Goal: Information Seeking & Learning: Learn about a topic

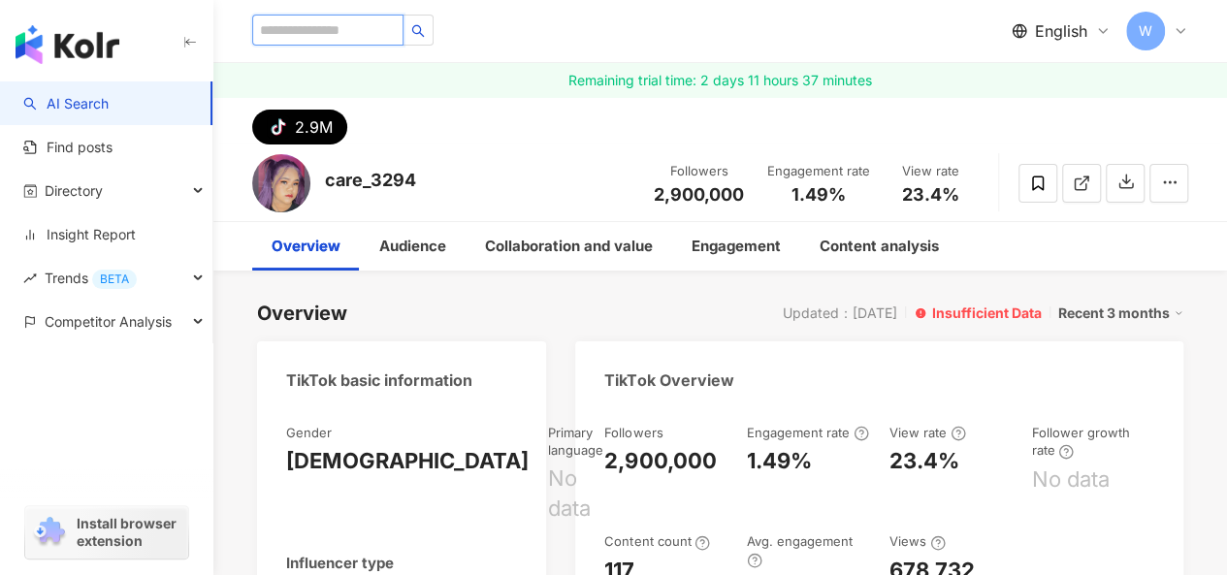
click at [306, 26] on input "search" at bounding box center [327, 30] width 151 height 31
click at [363, 24] on input "search" at bounding box center [327, 30] width 151 height 31
paste input "*******"
type input "*******"
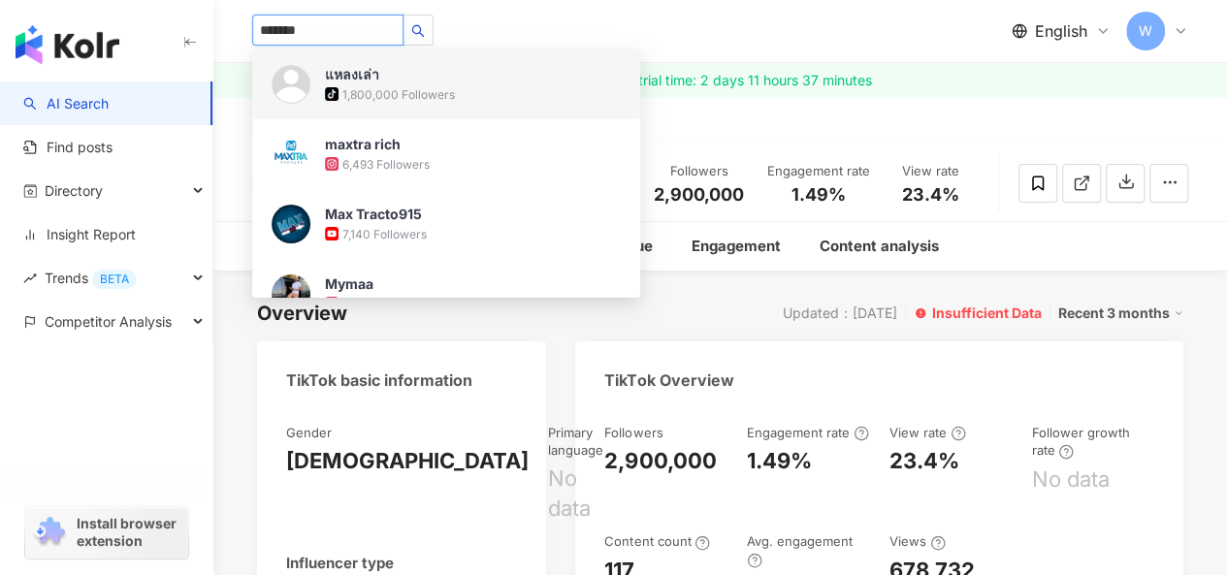
click at [296, 80] on img at bounding box center [291, 84] width 39 height 39
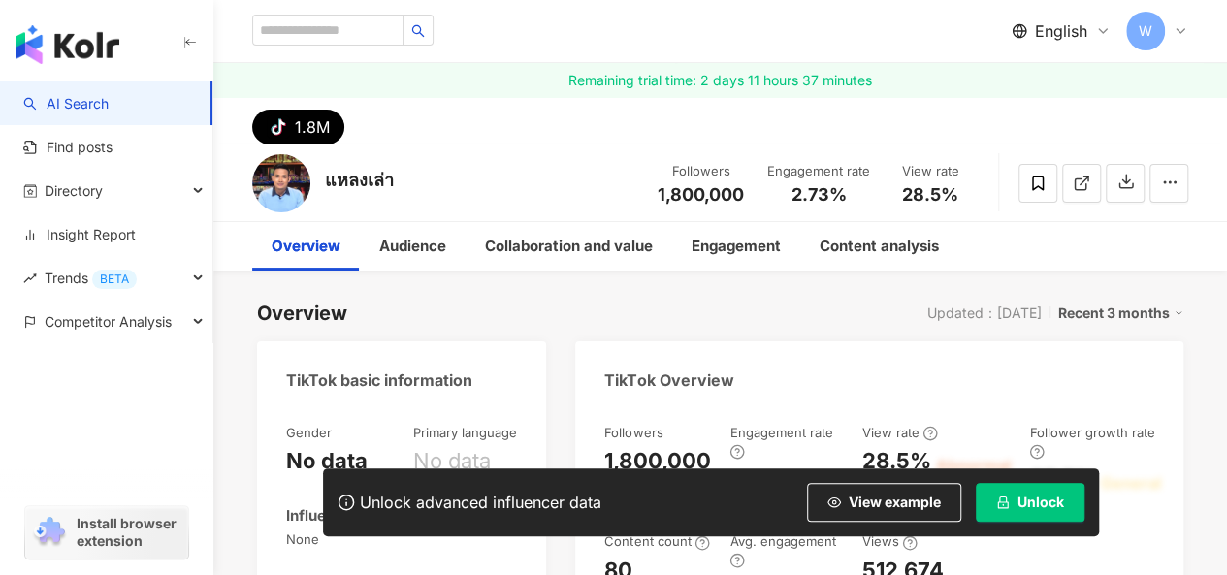
click at [1041, 497] on span "Unlock" at bounding box center [1040, 503] width 47 height 16
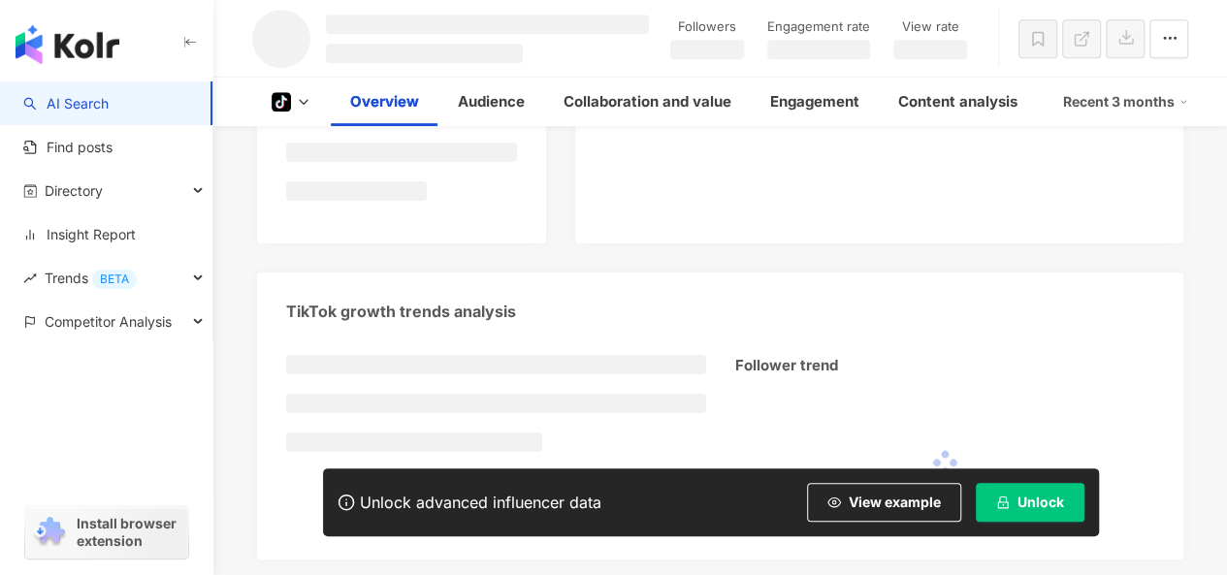
scroll to position [652, 0]
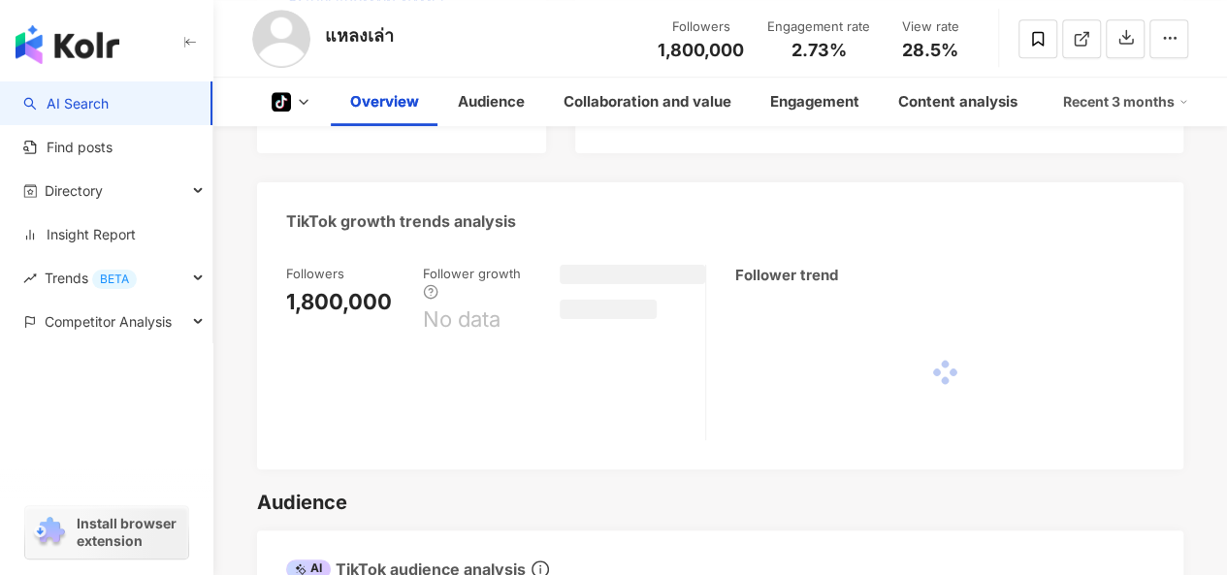
scroll to position [679, 0]
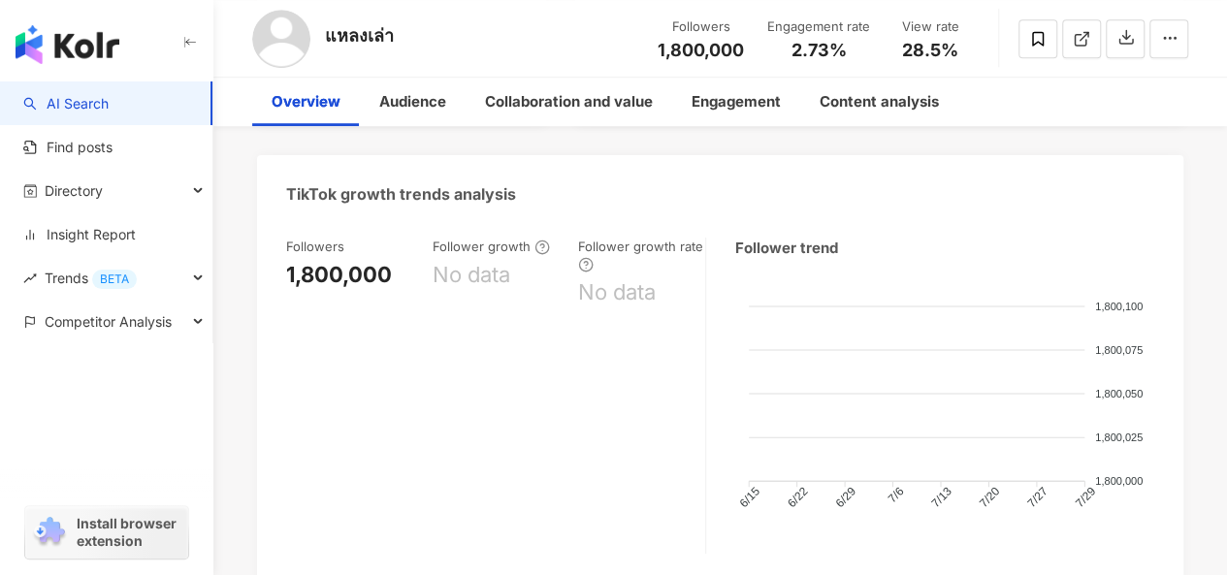
drag, startPoint x: 793, startPoint y: 49, endPoint x: 847, endPoint y: 48, distance: 53.4
click at [847, 48] on div "2.73%" at bounding box center [818, 50] width 103 height 19
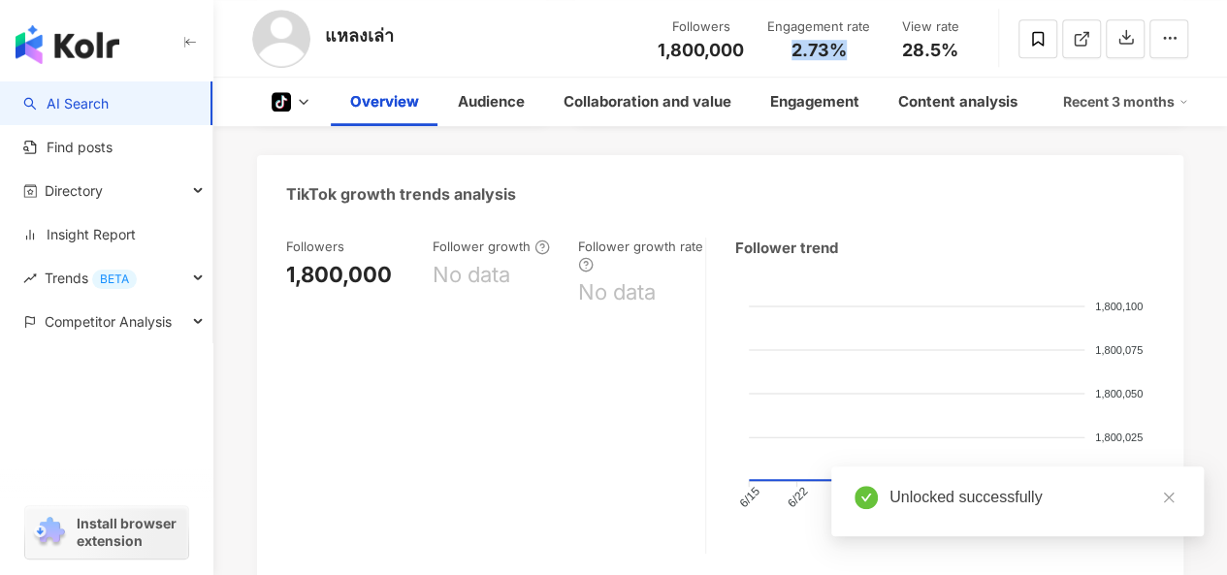
click at [958, 50] on span "28.5%" at bounding box center [930, 50] width 56 height 19
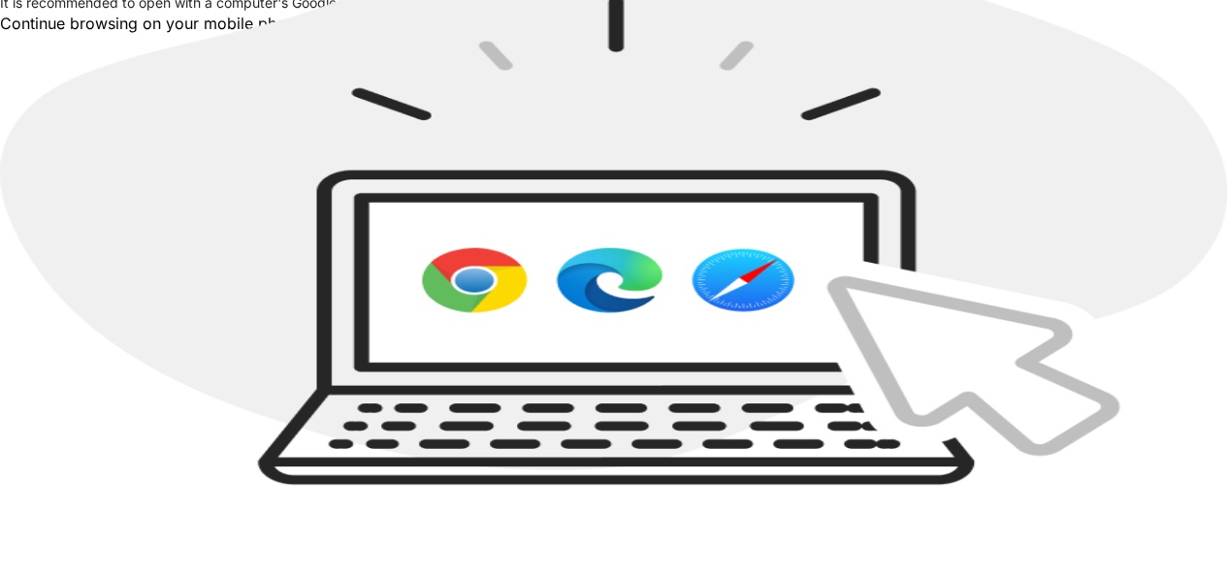
click at [1046, 33] on div "We recommend using a computer for a better user experience. It is recommended t…" at bounding box center [613, 3] width 1227 height 59
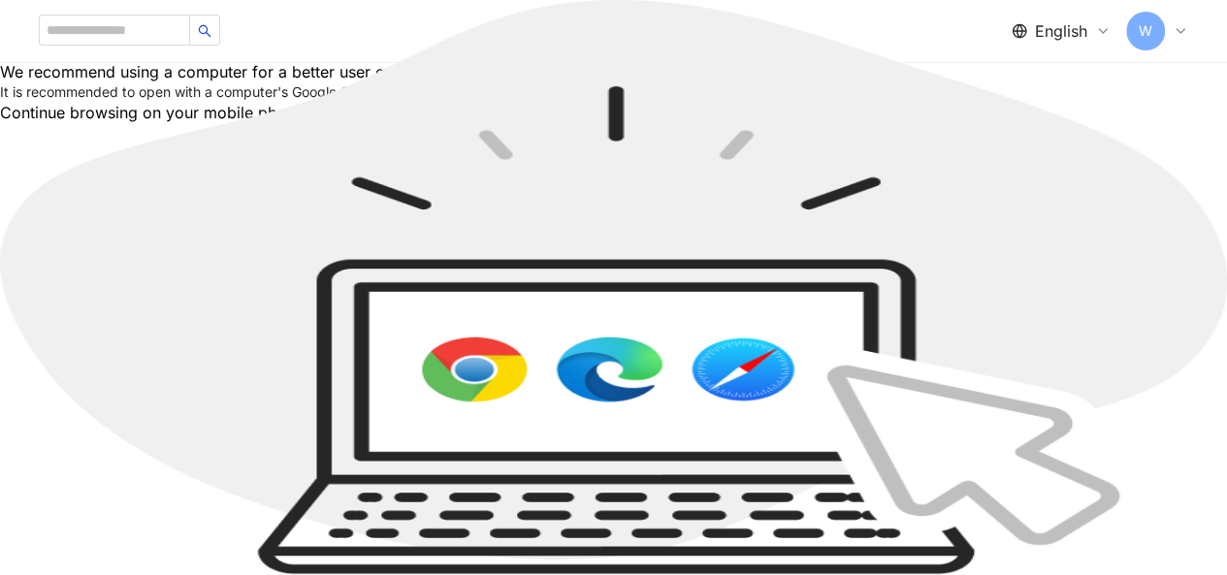
click at [1029, 121] on div "Continue browsing on your mobile phone." at bounding box center [613, 112] width 1227 height 17
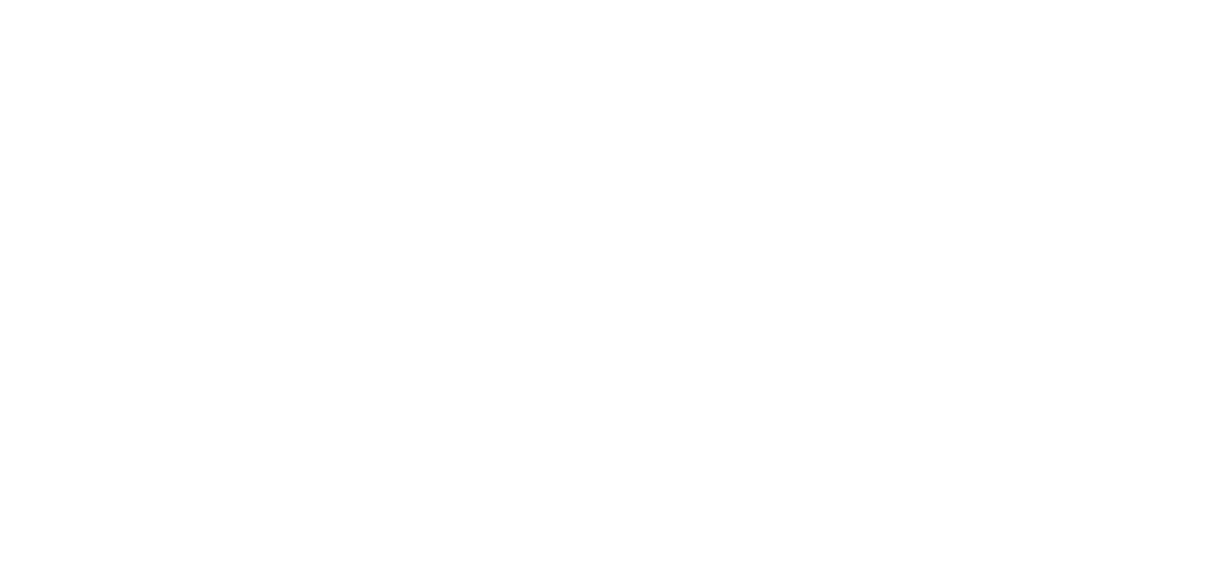
click at [1038, 244] on div at bounding box center [613, 287] width 1227 height 575
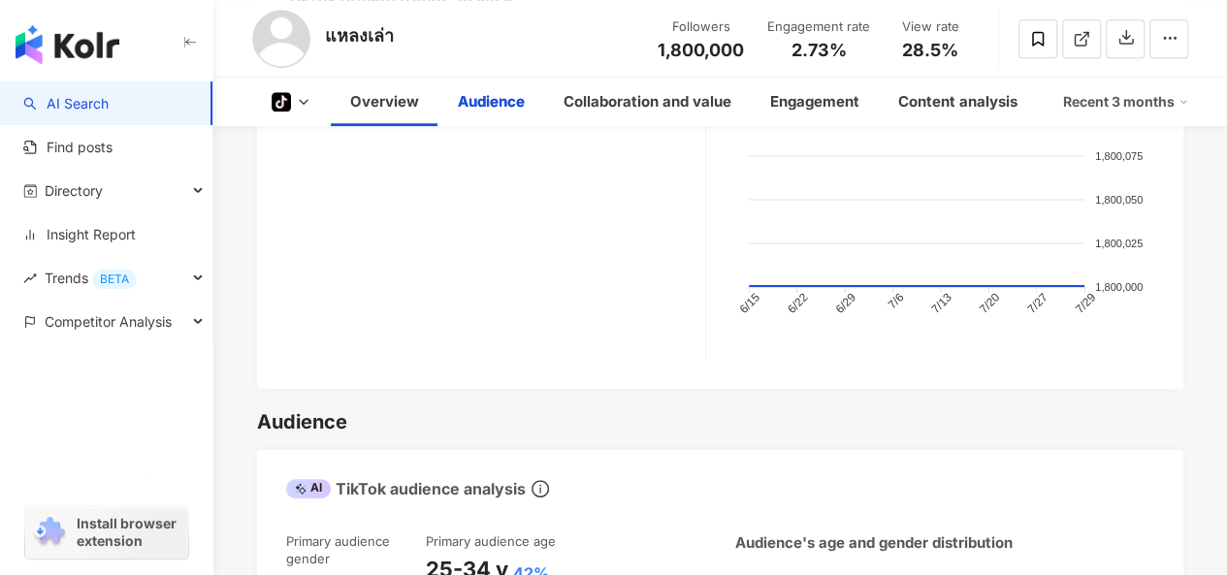
scroll to position [1261, 0]
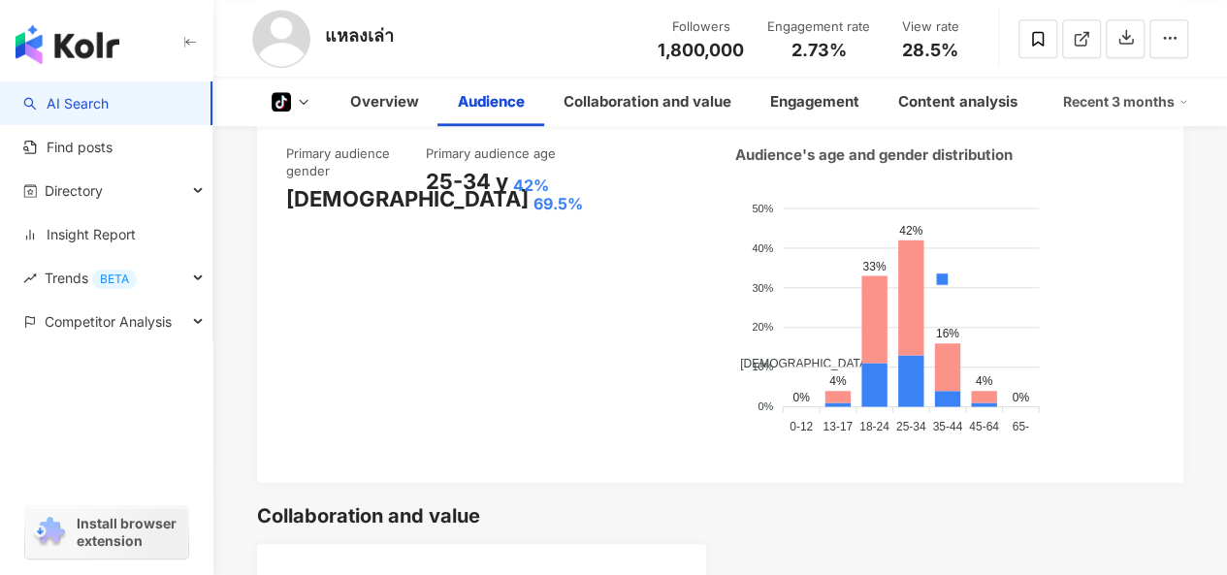
click at [411, 205] on div "[DEMOGRAPHIC_DATA] 69.5%" at bounding box center [356, 199] width 140 height 30
drag, startPoint x: 444, startPoint y: 177, endPoint x: 499, endPoint y: 574, distance: 400.4
click at [547, 178] on div "25-34 y 42%" at bounding box center [496, 182] width 140 height 30
copy div "25-34 y 42%"
